Goal: Find contact information: Find contact information

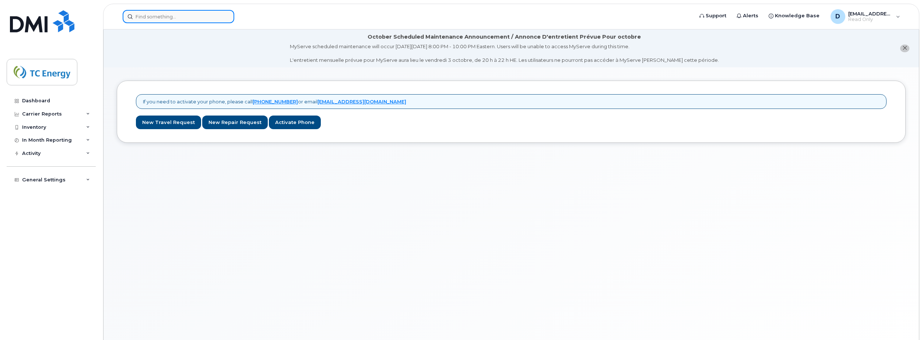
click at [163, 18] on input at bounding box center [179, 16] width 112 height 13
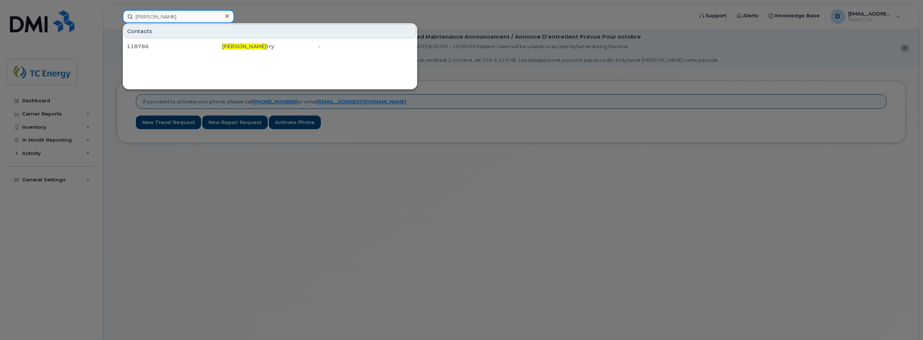
type input "justin ke"
drag, startPoint x: 234, startPoint y: 271, endPoint x: 227, endPoint y: 264, distance: 9.6
click at [234, 269] on div at bounding box center [461, 170] width 923 height 340
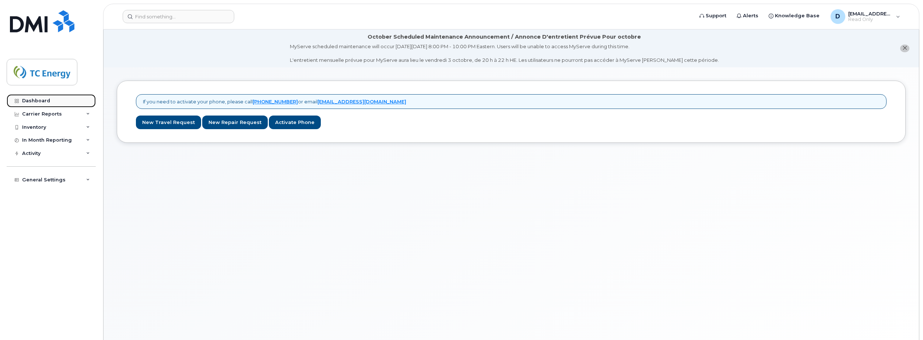
drag, startPoint x: 39, startPoint y: 98, endPoint x: 40, endPoint y: 102, distance: 3.8
click at [39, 98] on div "Dashboard" at bounding box center [36, 101] width 28 height 6
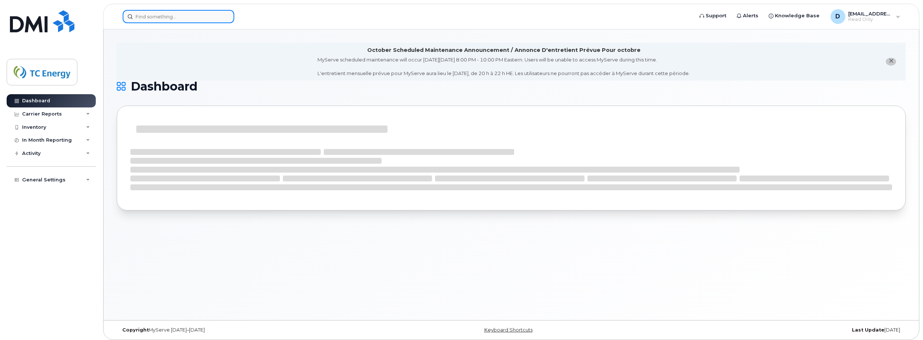
click at [156, 18] on input at bounding box center [179, 16] width 112 height 13
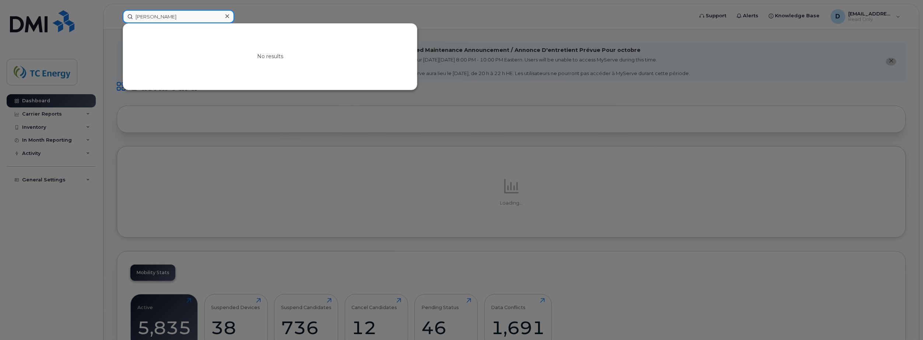
drag, startPoint x: 171, startPoint y: 22, endPoint x: 55, endPoint y: 15, distance: 116.2
click at [117, 15] on div "justin kers No results" at bounding box center [405, 16] width 577 height 13
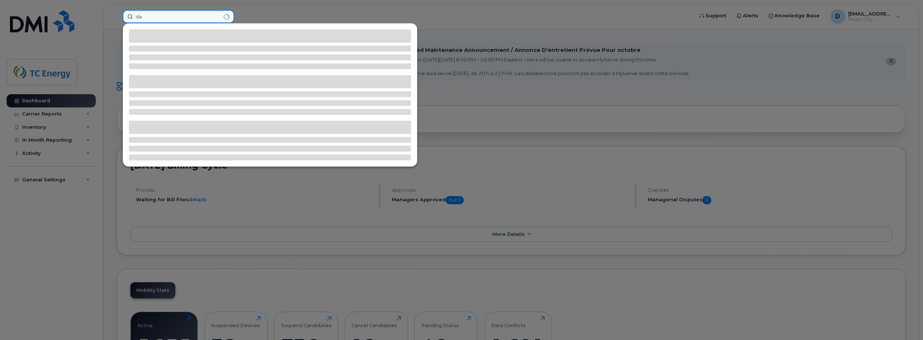
type input "d"
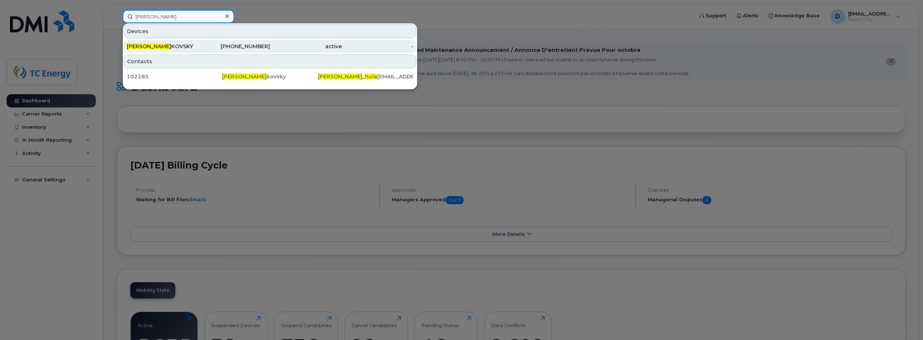
type input "joe hola"
click at [253, 42] on div "458-327-2729" at bounding box center [234, 46] width 72 height 13
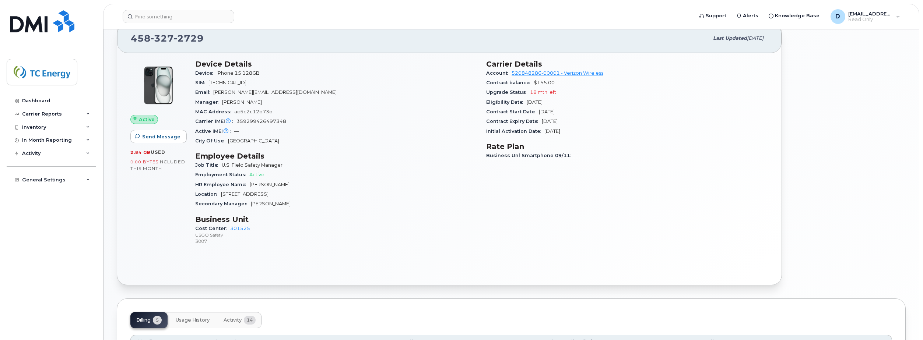
scroll to position [184, 0]
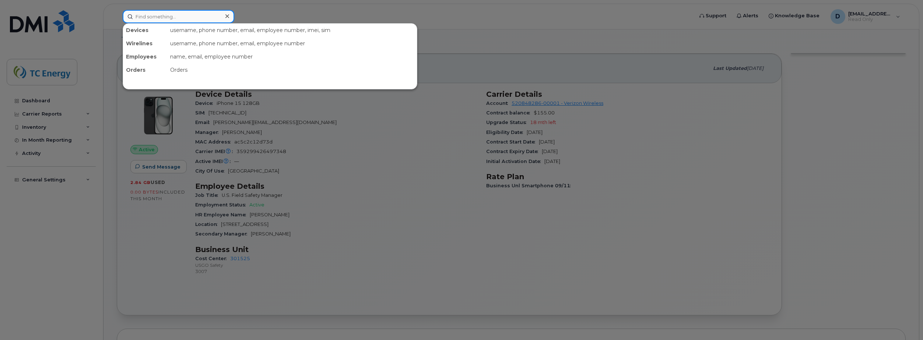
click at [168, 17] on input at bounding box center [179, 16] width 112 height 13
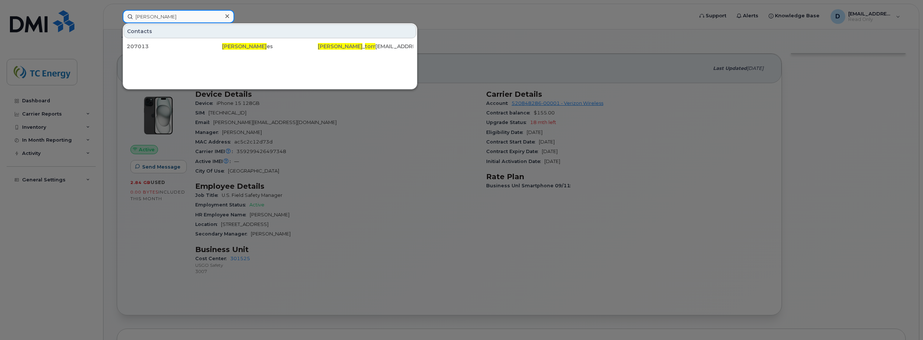
type input "[PERSON_NAME]"
click at [198, 35] on div "Contacts" at bounding box center [270, 31] width 292 height 14
drag, startPoint x: 206, startPoint y: 45, endPoint x: 220, endPoint y: 62, distance: 22.0
click at [207, 45] on div "207013" at bounding box center [174, 46] width 95 height 7
drag, startPoint x: 484, startPoint y: 38, endPoint x: 488, endPoint y: 38, distance: 4.4
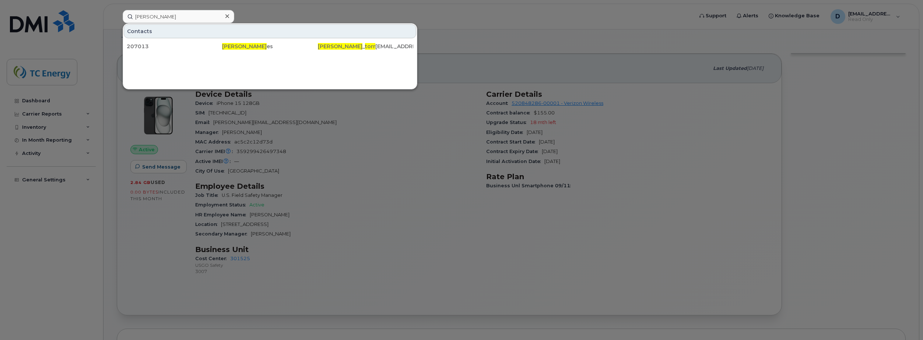
click at [484, 38] on div at bounding box center [461, 170] width 923 height 340
